Goal: Information Seeking & Learning: Learn about a topic

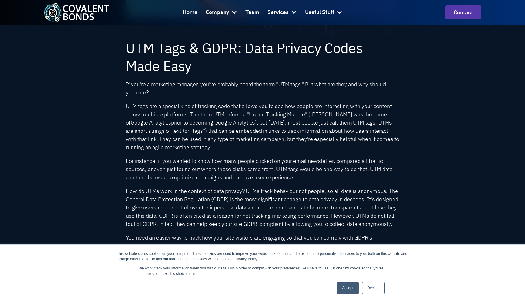
scroll to position [191, 0]
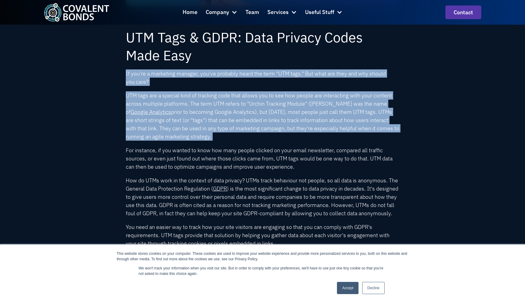
drag, startPoint x: 126, startPoint y: 70, endPoint x: 261, endPoint y: 140, distance: 152.5
click at [261, 140] on div "UTM Tags & GDPR: Data Privacy Codes Made Easy If you're a marketing manager, yo…" at bounding box center [263, 147] width 274 height 239
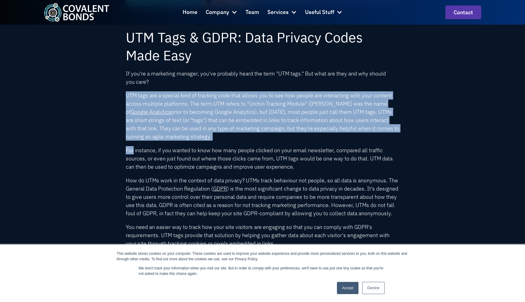
drag, startPoint x: 261, startPoint y: 140, endPoint x: 126, endPoint y: 92, distance: 142.7
click at [126, 92] on div "UTM Tags & GDPR: Data Privacy Codes Made Easy If you're a marketing manager, yo…" at bounding box center [263, 147] width 274 height 239
click at [126, 92] on p "UTM tags are a special kind of tracking code that allows you to see how people …" at bounding box center [263, 115] width 274 height 49
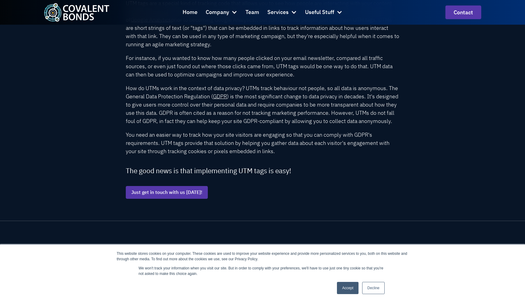
scroll to position [316, 0]
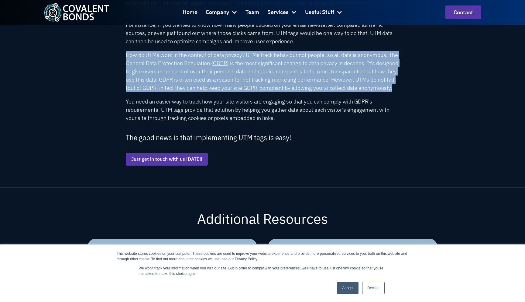
drag, startPoint x: 125, startPoint y: 52, endPoint x: 222, endPoint y: 99, distance: 107.2
click at [222, 99] on div "UTM Tags & GDPR: Data Privacy Codes Made Easy If you're a marketing manager, yo…" at bounding box center [263, 45] width 350 height 284
click at [222, 92] on p "How do UTMs work in the context of data privacy? UTMs track behaviour not peopl…" at bounding box center [263, 71] width 274 height 41
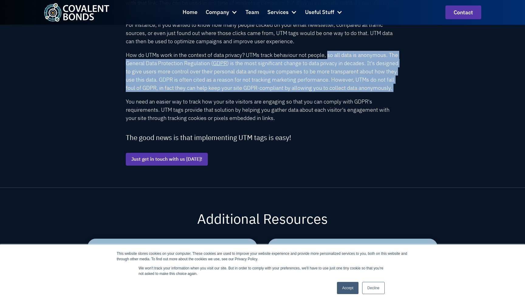
drag, startPoint x: 222, startPoint y: 99, endPoint x: 331, endPoint y: 55, distance: 117.8
click at [331, 55] on p "How do UTMs work in the context of data privacy? UTMs track behaviour not peopl…" at bounding box center [263, 71] width 274 height 41
drag, startPoint x: 123, startPoint y: 61, endPoint x: 210, endPoint y: 95, distance: 93.7
click at [210, 95] on div "UTM Tags & GDPR: Data Privacy Codes Made Easy If you're a marketing manager, yo…" at bounding box center [263, 45] width 350 height 284
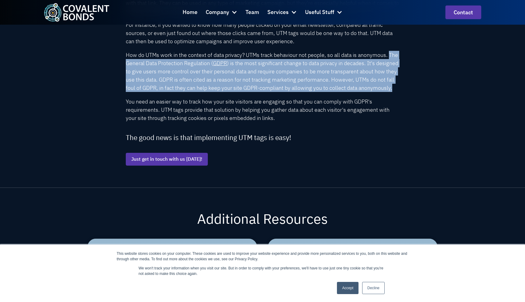
click at [210, 92] on p "How do UTMs work in the context of data privacy? UTMs track behaviour not peopl…" at bounding box center [263, 71] width 274 height 41
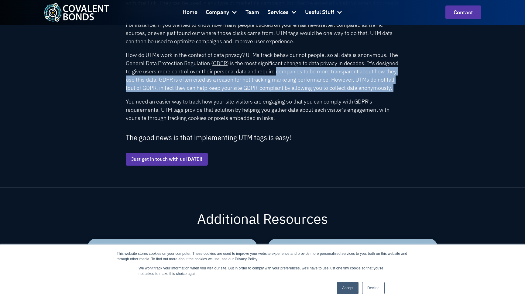
drag, startPoint x: 210, startPoint y: 95, endPoint x: 312, endPoint y: 73, distance: 103.8
click at [312, 73] on p "How do UTMs work in the context of data privacy? UTMs track behaviour not peopl…" at bounding box center [263, 71] width 274 height 41
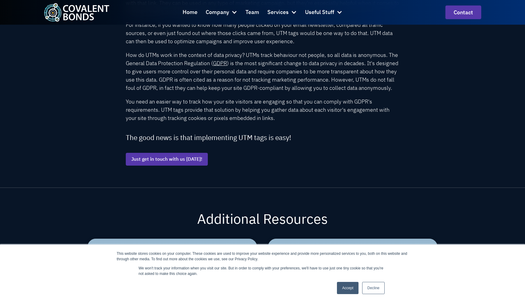
drag, startPoint x: 197, startPoint y: 80, endPoint x: 340, endPoint y: 78, distance: 142.9
click at [340, 78] on p "How do UTMs work in the context of data privacy? UTMs track behaviour not peopl…" at bounding box center [263, 71] width 274 height 41
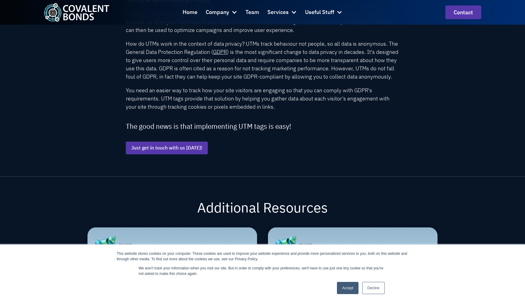
scroll to position [329, 0]
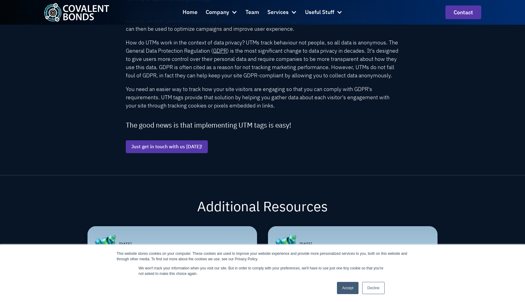
drag, startPoint x: 229, startPoint y: 82, endPoint x: 329, endPoint y: 85, distance: 100.7
click at [329, 79] on p "How do UTMs work in the context of data privacy? UTMs track behaviour not peopl…" at bounding box center [263, 58] width 274 height 41
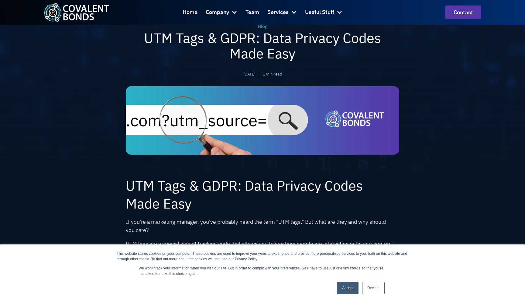
scroll to position [0, 0]
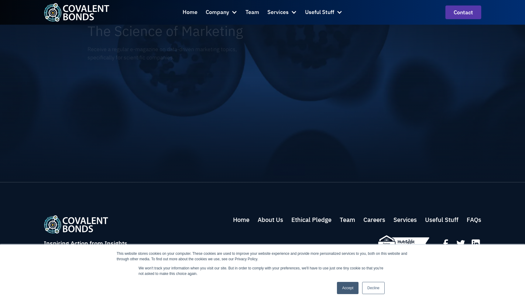
scroll to position [804, 0]
